Goal: Check status

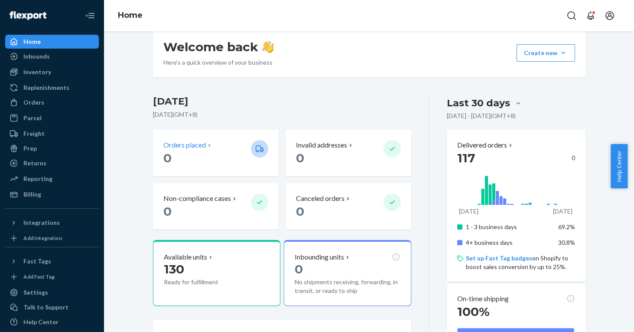
scroll to position [133, 0]
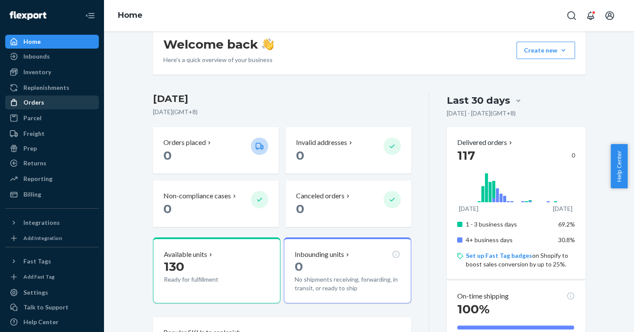
click at [40, 102] on div "Orders" at bounding box center [33, 102] width 21 height 9
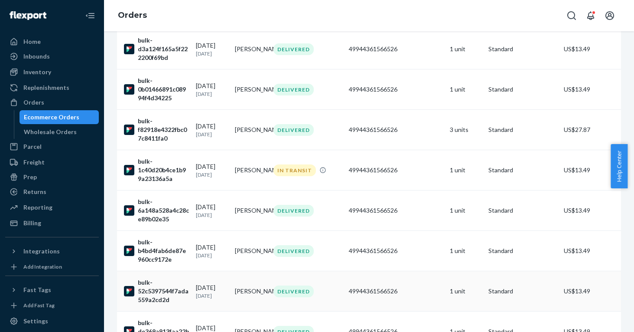
scroll to position [2841, 0]
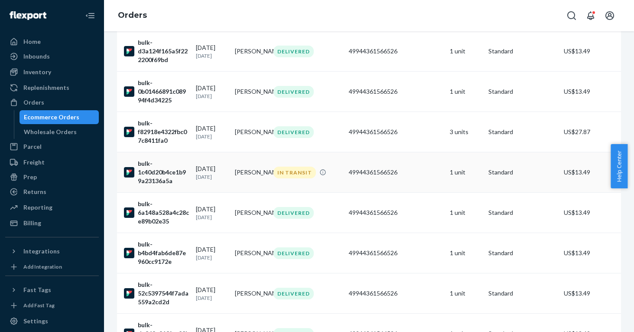
click at [246, 178] on td "[PERSON_NAME]" at bounding box center [250, 172] width 39 height 40
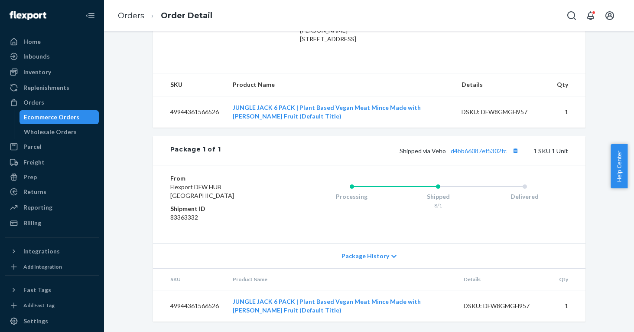
scroll to position [270, 0]
click at [70, 106] on div "Orders" at bounding box center [52, 102] width 92 height 12
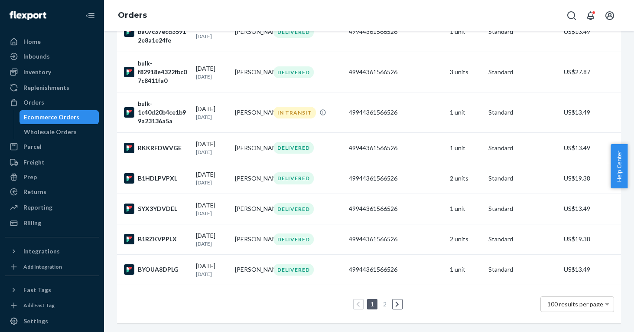
click at [383, 300] on link "2" at bounding box center [384, 303] width 7 height 7
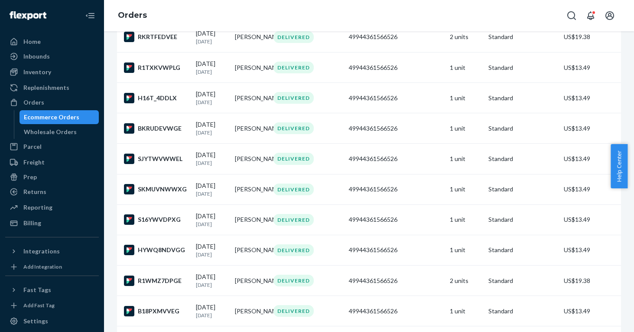
scroll to position [241, 0]
